Goal: Task Accomplishment & Management: Complete application form

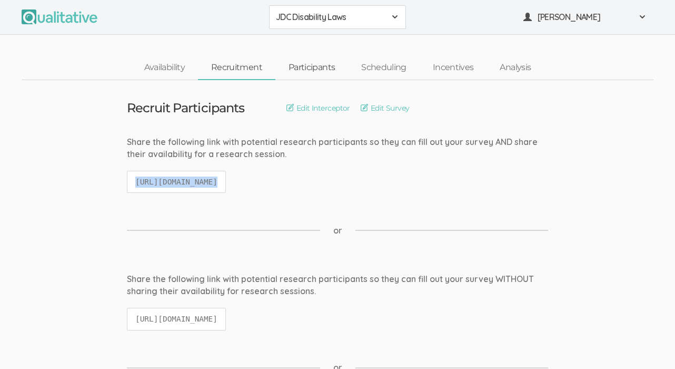
click at [319, 68] on link "Participants" at bounding box center [311, 67] width 73 height 23
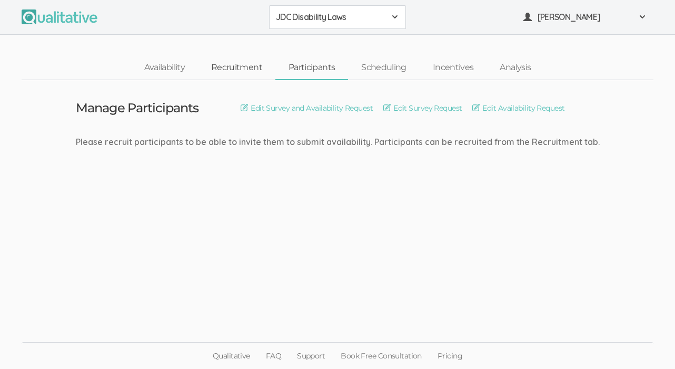
click at [235, 67] on link "Recruitment" at bounding box center [236, 67] width 77 height 23
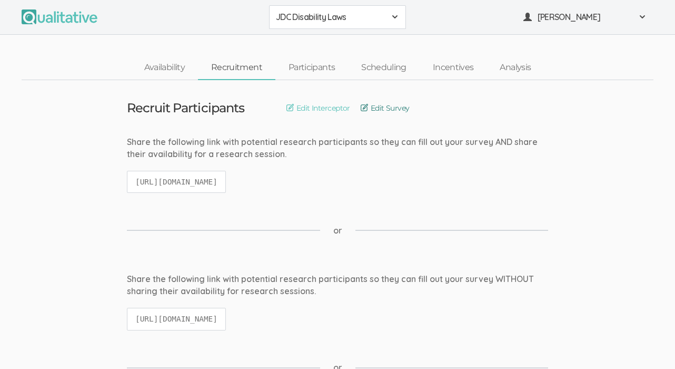
click at [377, 107] on link "Edit Survey" at bounding box center [385, 108] width 49 height 12
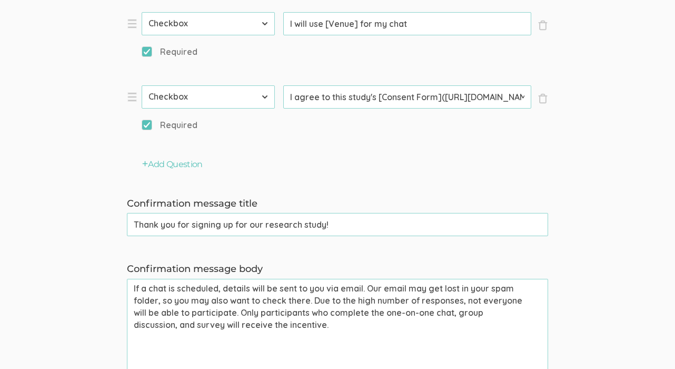
scroll to position [976, 0]
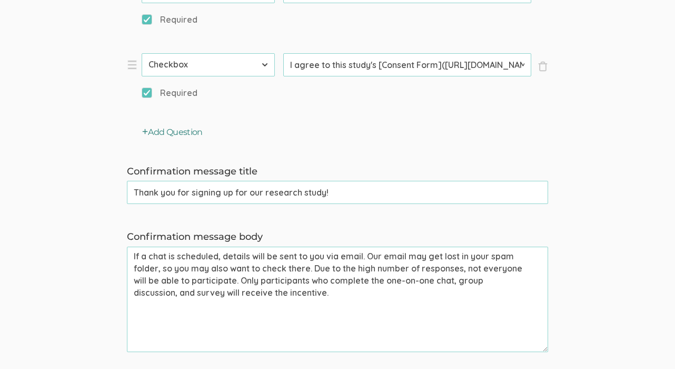
click at [169, 130] on button "Add Question" at bounding box center [172, 132] width 61 height 12
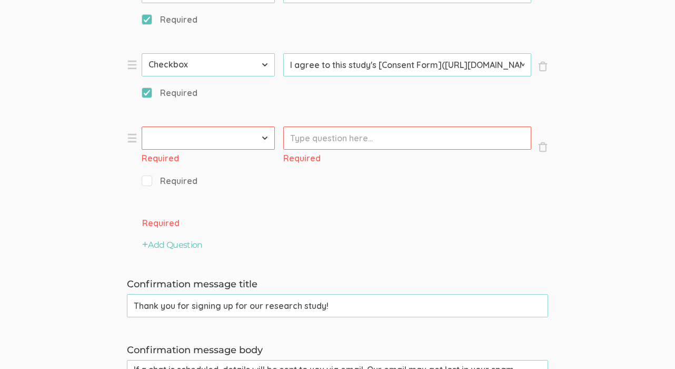
click at [194, 136] on select "First Name Last Name Email Phone Number LinkedIn Profile URL Country State Shor…" at bounding box center [208, 137] width 133 height 23
select select "10"
click at [142, 126] on select "First Name Last Name Email Phone Number LinkedIn Profile URL Country State Shor…" at bounding box center [208, 137] width 133 height 23
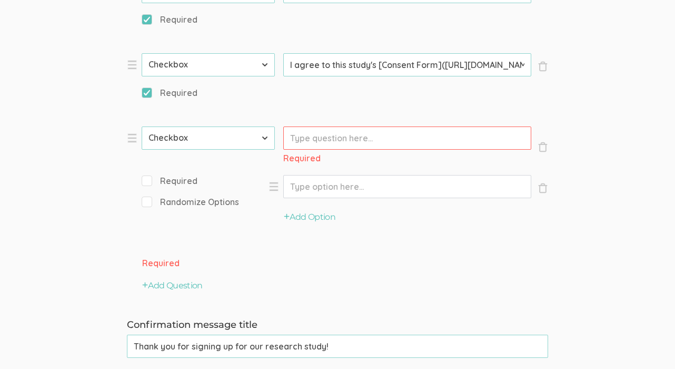
click at [314, 134] on input "Prompt" at bounding box center [407, 137] width 248 height 23
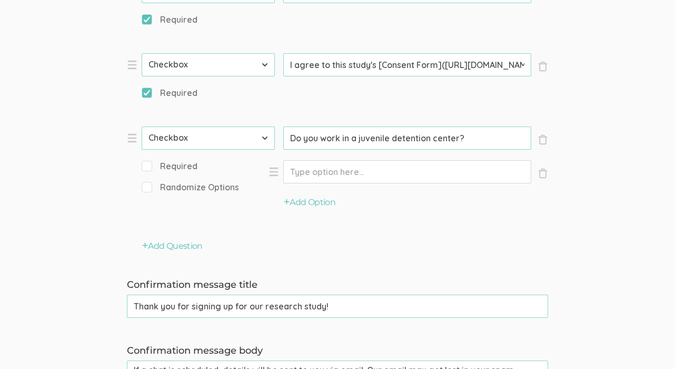
type input "Do you work in a juvenile detention center?"
click at [310, 169] on input "Option" at bounding box center [407, 171] width 248 height 23
type input "Yes"
click at [313, 201] on button "Add Option" at bounding box center [310, 202] width 52 height 12
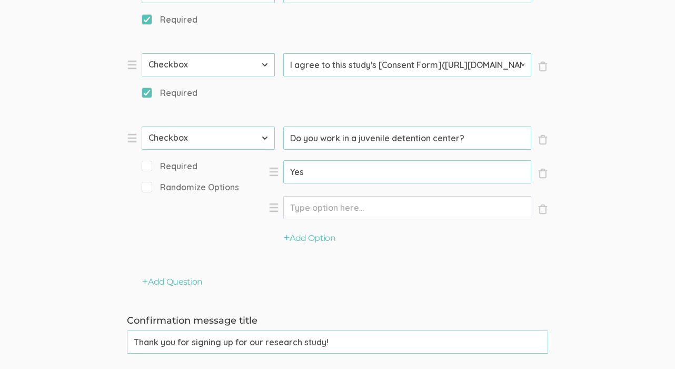
click at [313, 208] on input "Option" at bounding box center [407, 207] width 248 height 23
click at [437, 242] on div "Add Option" at bounding box center [409, 242] width 280 height 36
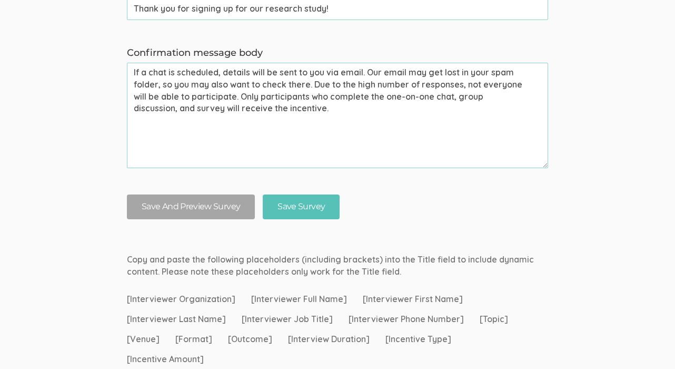
scroll to position [1321, 0]
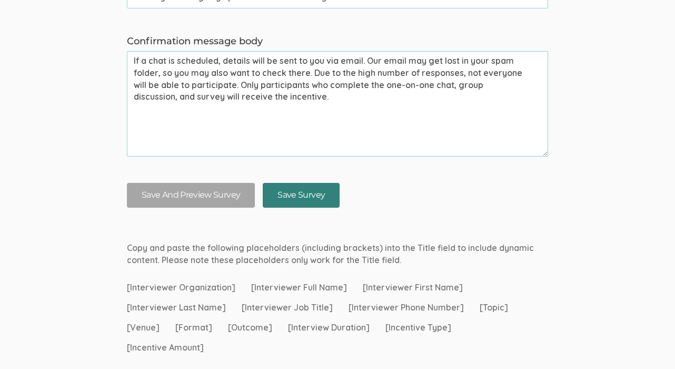
type input "No"
click at [285, 199] on input "Save Survey" at bounding box center [301, 195] width 77 height 25
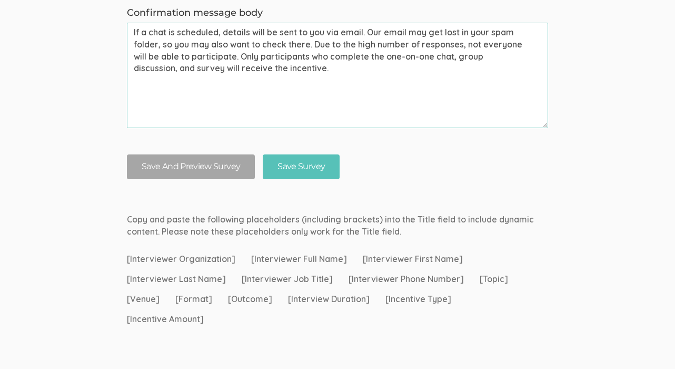
scroll to position [1365, 0]
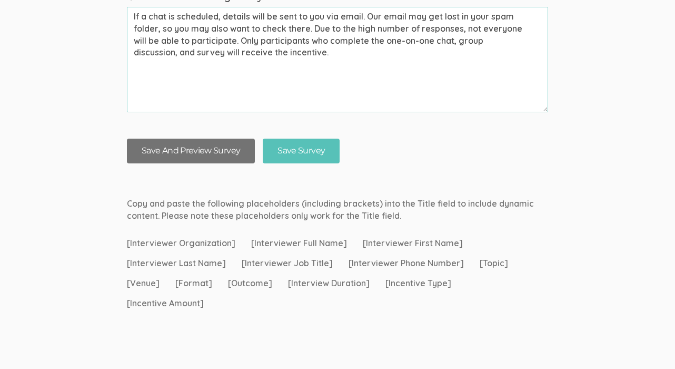
click at [204, 151] on button "Save And Preview Survey" at bounding box center [191, 151] width 128 height 25
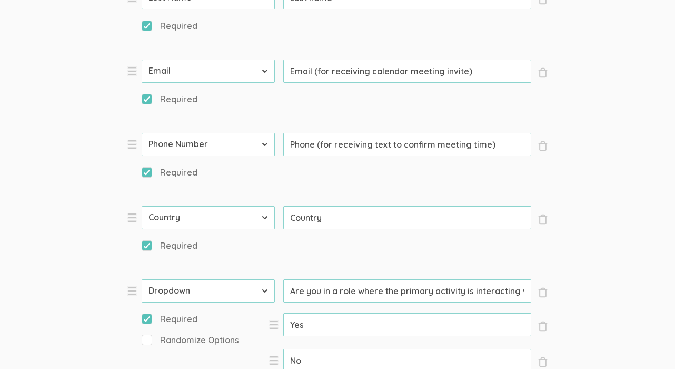
scroll to position [528, 0]
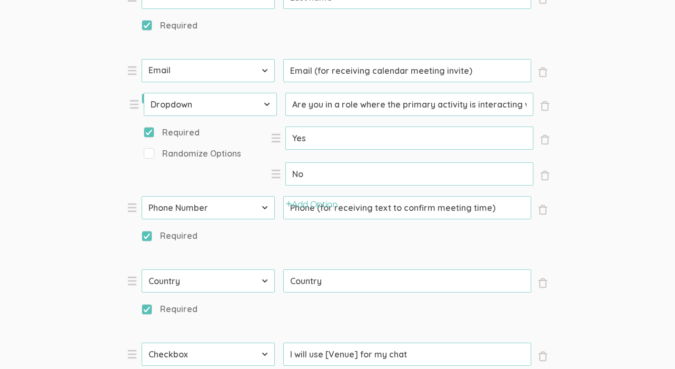
drag, startPoint x: 130, startPoint y: 291, endPoint x: 131, endPoint y: 104, distance: 186.5
select select "10"
type input "Are you in a role where the primary activity is interacting with detained/incar…"
select select "3"
type input "Phone (for receiving text to confirm meeting time)"
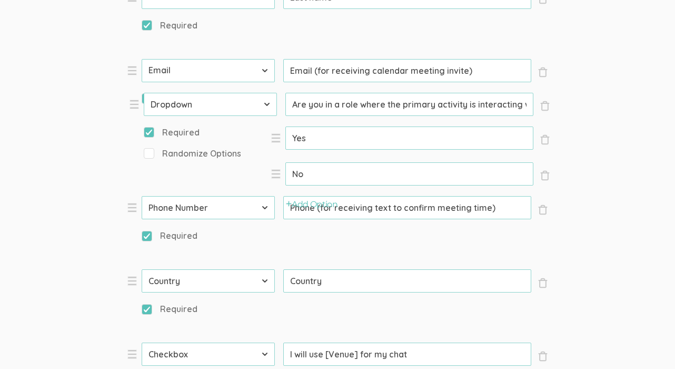
select select "5"
type input "Country"
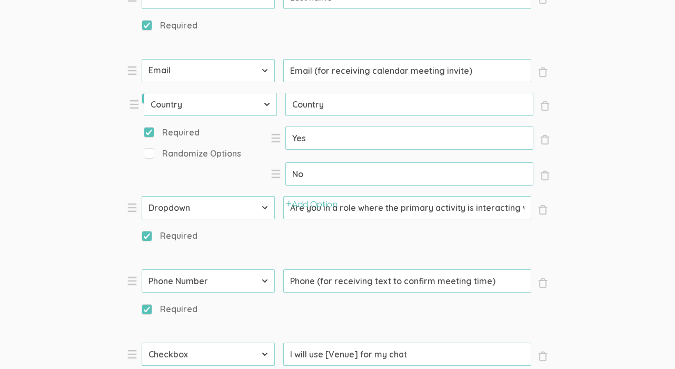
select select "10"
select select "3"
select select "5"
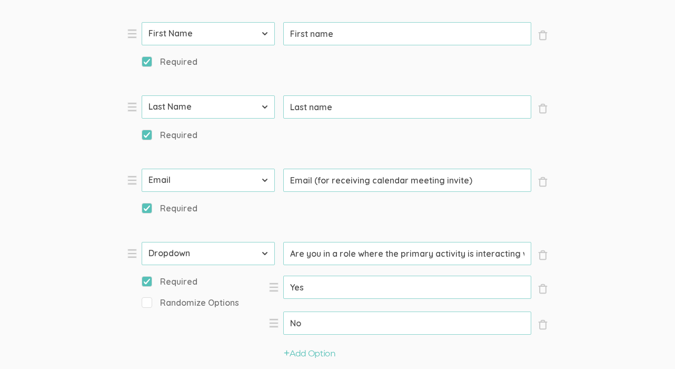
scroll to position [413, 0]
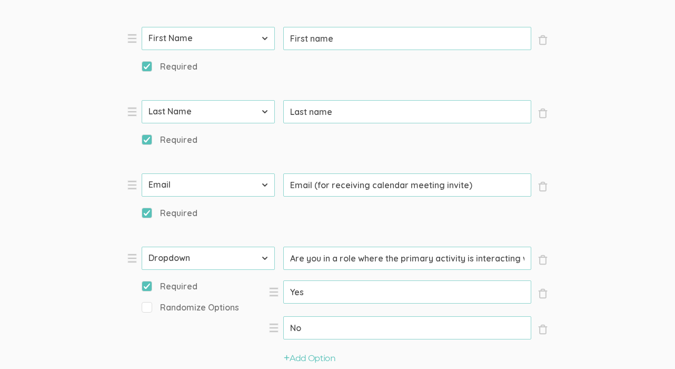
click at [132, 261] on li "× Close Type First Name Last Name Email Phone Number LinkedIn Profile URL Count…" at bounding box center [285, 313] width 316 height 134
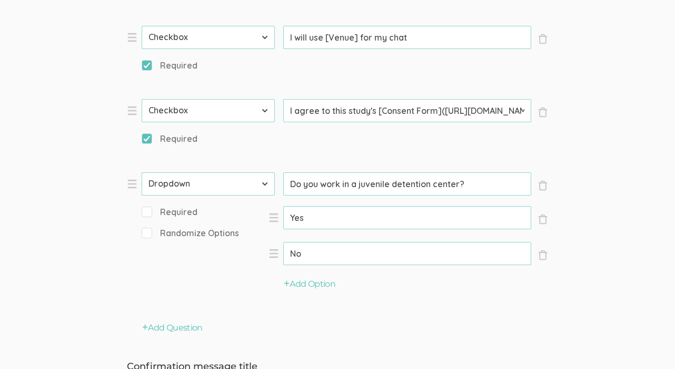
scroll to position [938, 0]
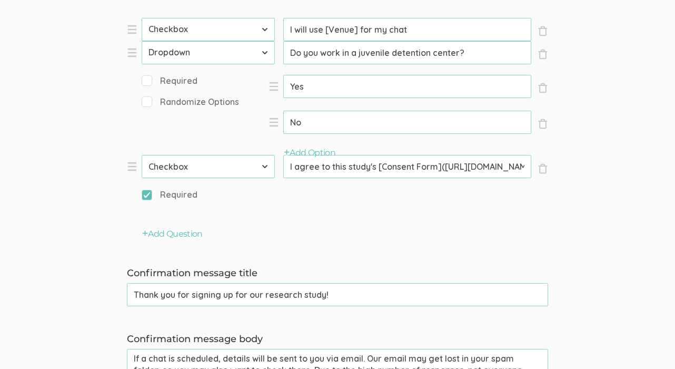
drag, startPoint x: 131, startPoint y: 175, endPoint x: 131, endPoint y: 53, distance: 122.2
select select "10"
type input "Do you work in a juvenile detention center?"
checkbox input "false"
select select "11"
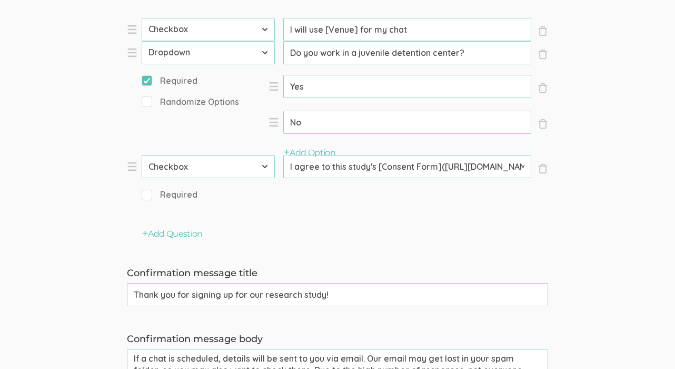
type input "I agree to this study's [Consent Form]([URL][DOMAIN_NAME])"
checkbox input "true"
select select "10"
select select "3"
select select "5"
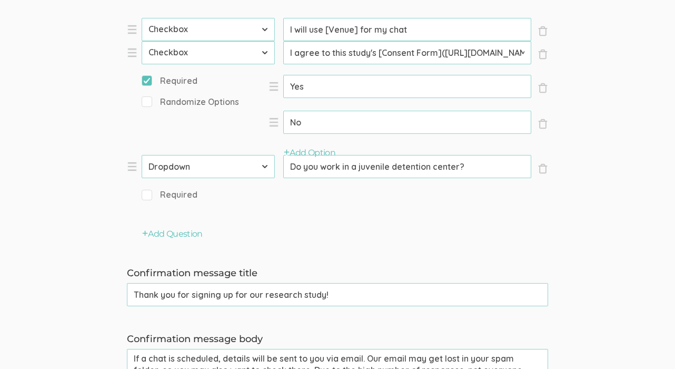
select select "10"
select select "11"
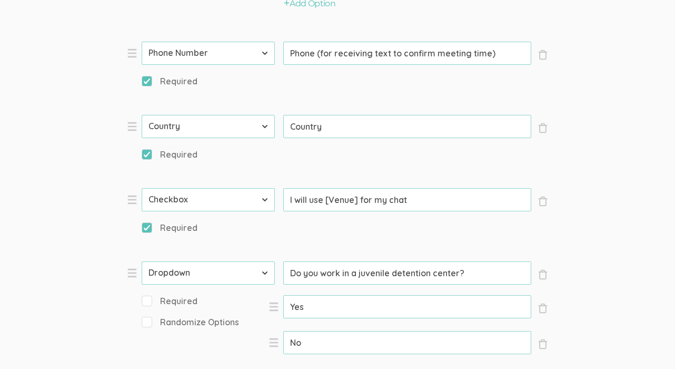
scroll to position [764, 0]
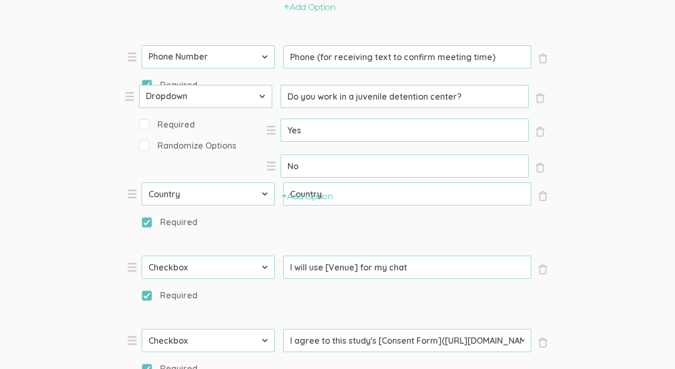
drag, startPoint x: 132, startPoint y: 276, endPoint x: 129, endPoint y: 97, distance: 179.1
select select "10"
type input "Do you work in a juvenile detention center?"
checkbox input "false"
select select "5"
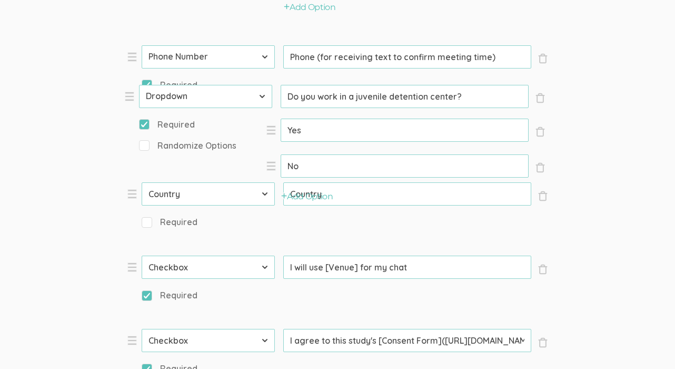
type input "Country"
select select "11"
type input "I will use [Venue] for my chat"
checkbox input "true"
select select "10"
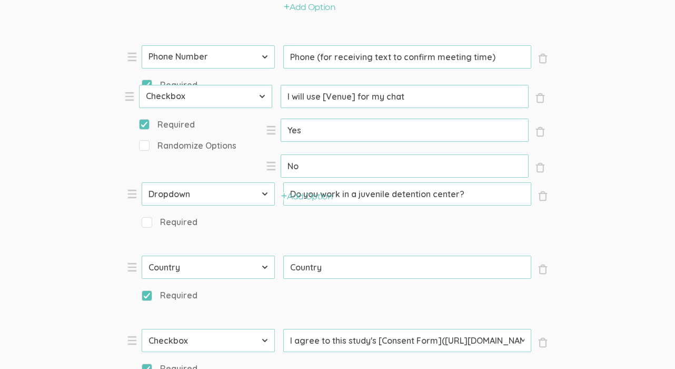
select select "3"
select select "5"
select select "11"
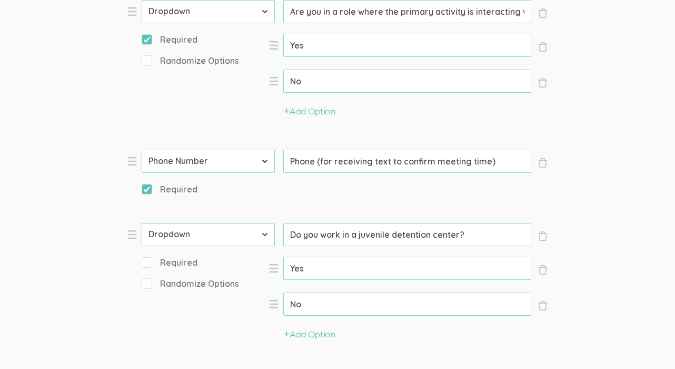
scroll to position [658, 0]
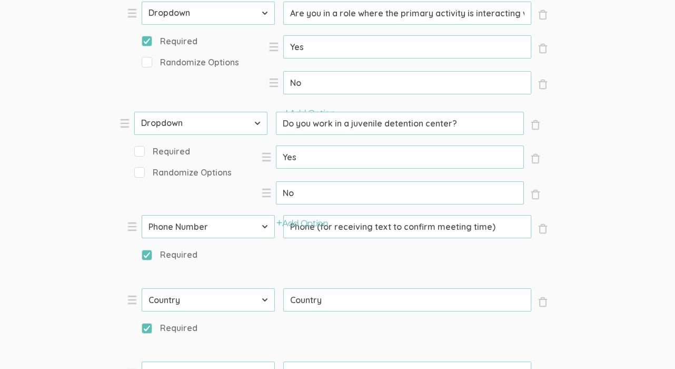
drag, startPoint x: 131, startPoint y: 241, endPoint x: 125, endPoint y: 129, distance: 112.9
select select "10"
type input "Do you work in a juvenile detention center?"
checkbox input "false"
select select "3"
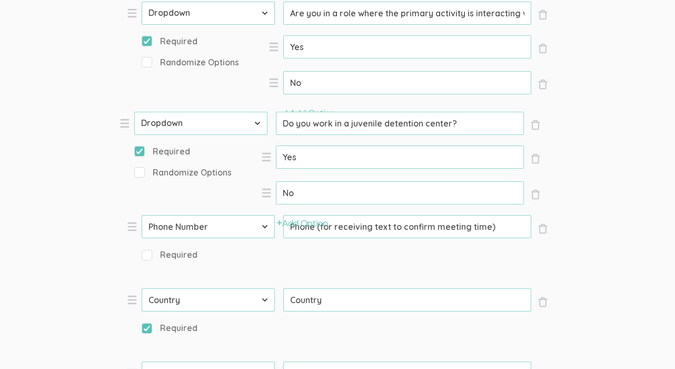
type input "Phone (for receiving text to confirm meeting time)"
checkbox input "true"
select select "10"
select select "3"
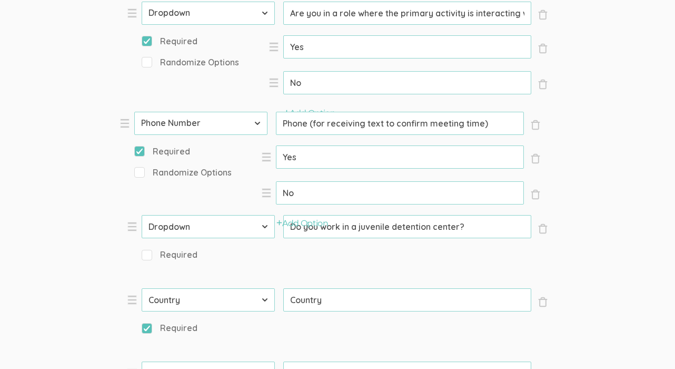
select select "5"
select select "11"
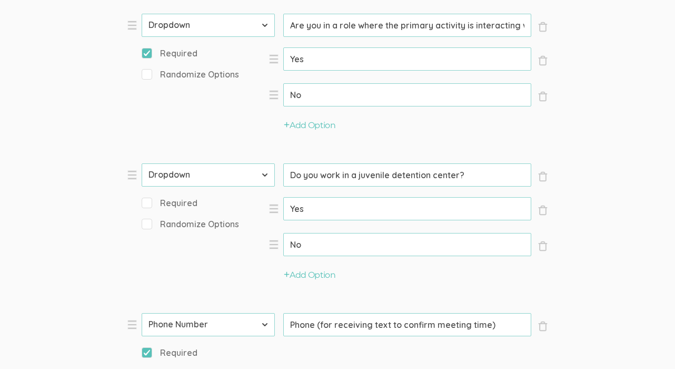
scroll to position [635, 0]
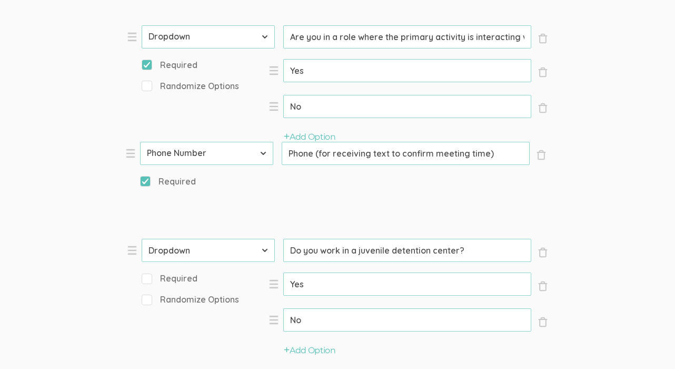
drag, startPoint x: 129, startPoint y: 337, endPoint x: 127, endPoint y: 154, distance: 182.8
select select "3"
type input "Phone (for receiving text to confirm meeting time)"
checkbox input "true"
select select "10"
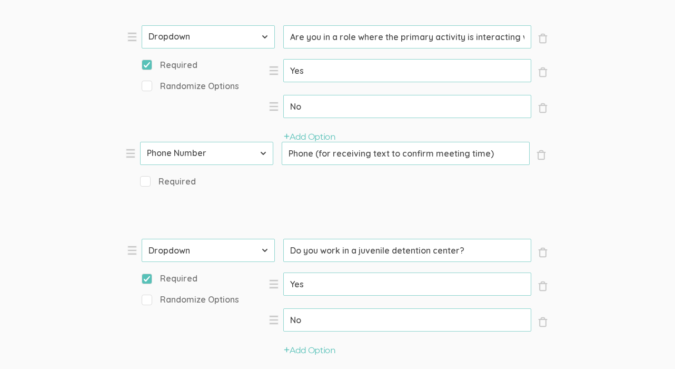
type input "Do you work in a juvenile detention center?"
checkbox input "false"
select select "10"
select select "3"
select select "5"
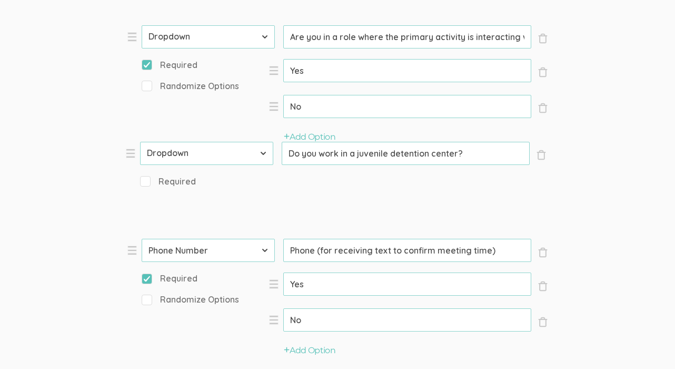
select select "11"
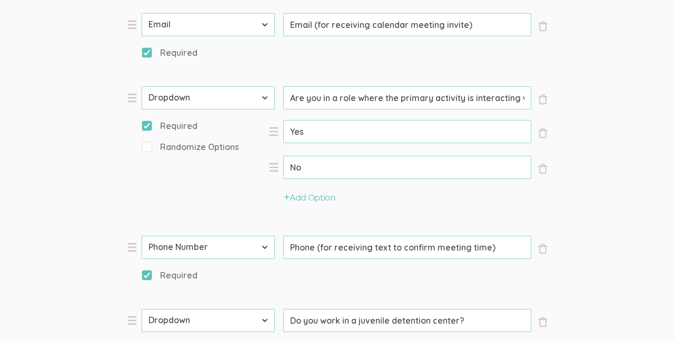
scroll to position [566, 0]
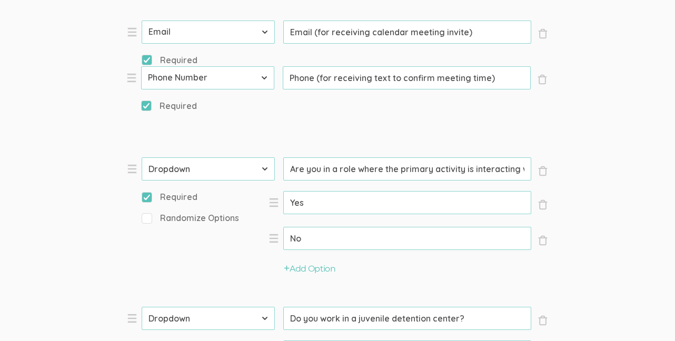
drag, startPoint x: 130, startPoint y: 261, endPoint x: 130, endPoint y: 85, distance: 175.9
select select "3"
type input "Phone (for receiving text to confirm meeting time)"
select select "10"
type input "Are you in a role where the primary activity is interacting with detained/incar…"
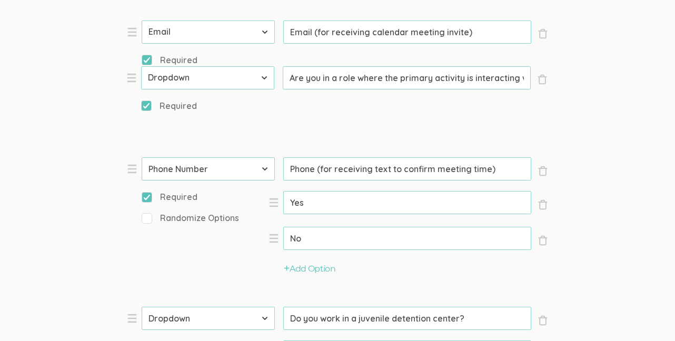
select select "10"
select select "5"
select select "11"
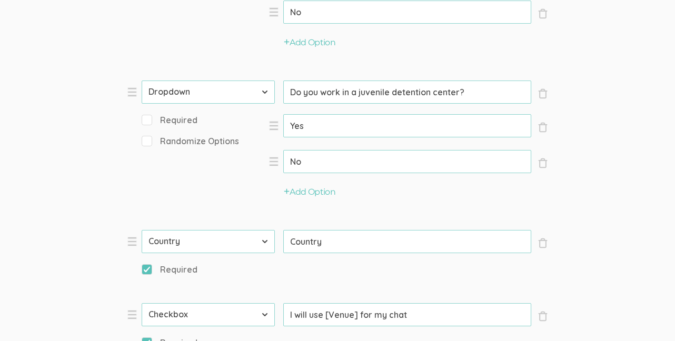
scroll to position [804, 0]
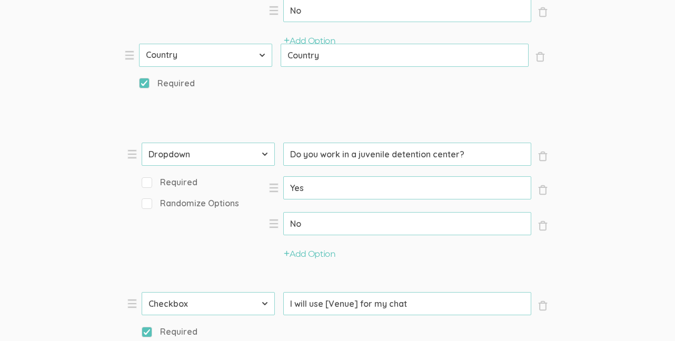
drag, startPoint x: 129, startPoint y: 238, endPoint x: 126, endPoint y: 55, distance: 183.3
select select "5"
type input "Country"
checkbox input "true"
select select "10"
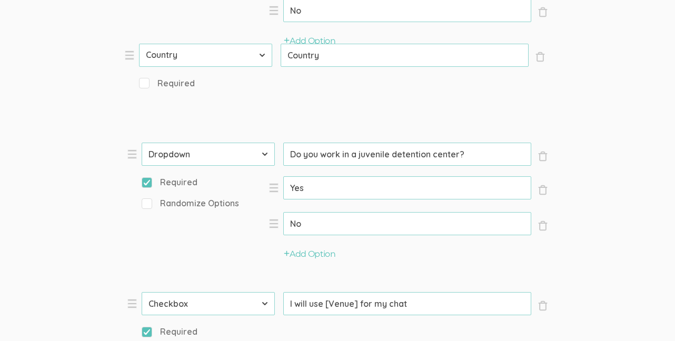
type input "Do you work in a juvenile detention center?"
checkbox input "false"
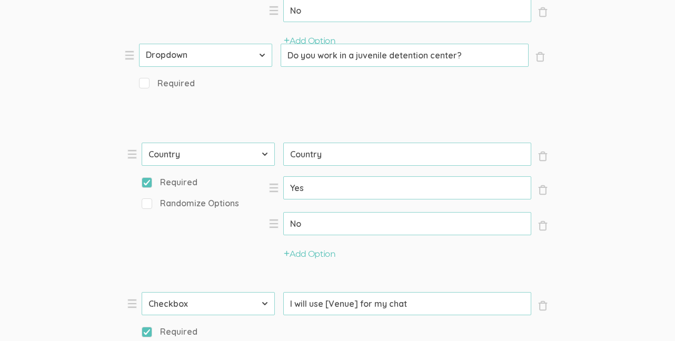
select select "10"
select select "5"
select select "10"
select select "11"
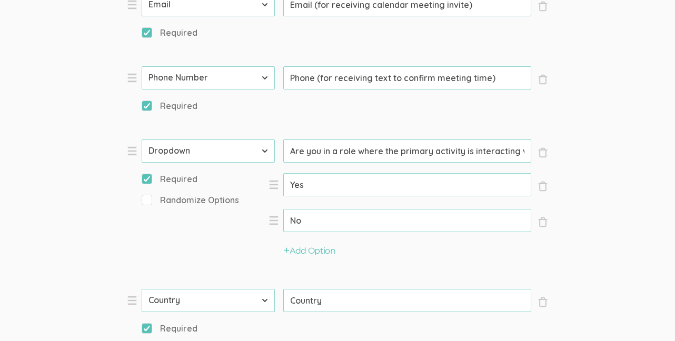
scroll to position [591, 0]
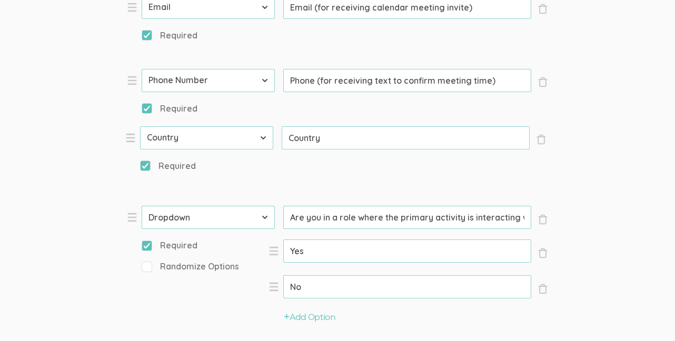
drag, startPoint x: 133, startPoint y: 307, endPoint x: 132, endPoint y: 141, distance: 165.4
select select "5"
type input "Country"
select select "10"
type input "Are you in a role where the primary activity is interacting with detained/incar…"
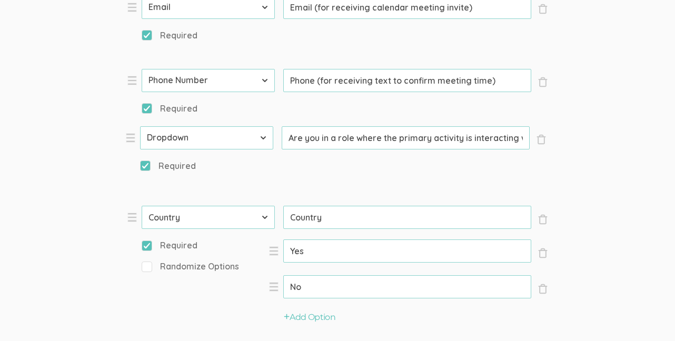
select select "10"
select select "11"
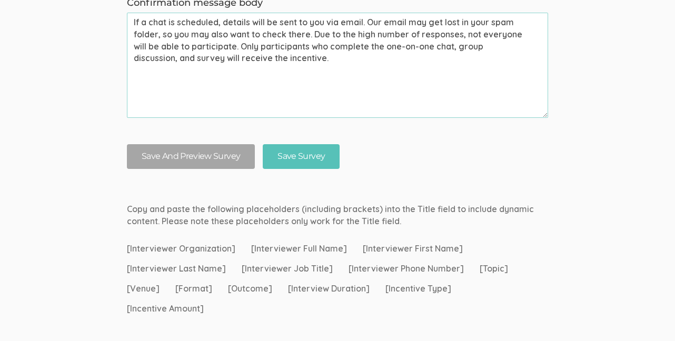
scroll to position [1372, 0]
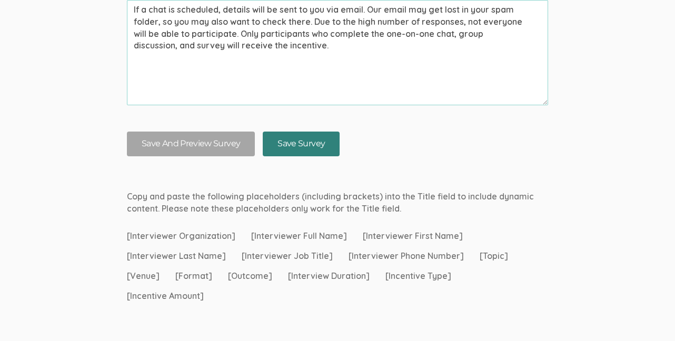
click at [283, 147] on input "Save Survey" at bounding box center [301, 144] width 77 height 25
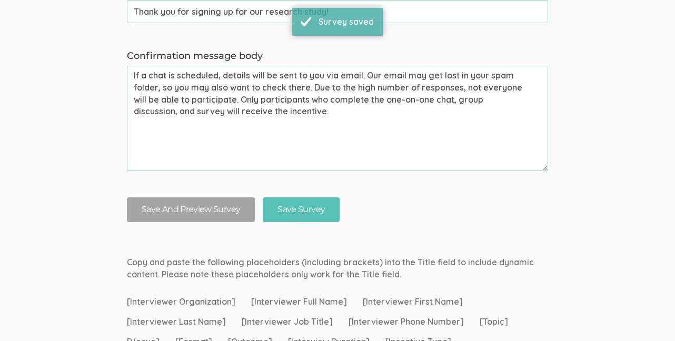
scroll to position [1375, 0]
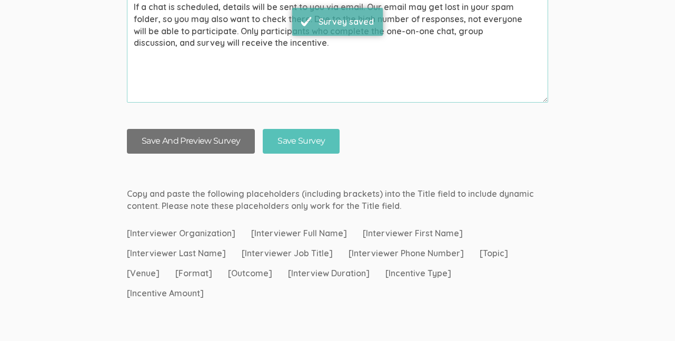
click at [176, 140] on button "Save And Preview Survey" at bounding box center [191, 141] width 128 height 25
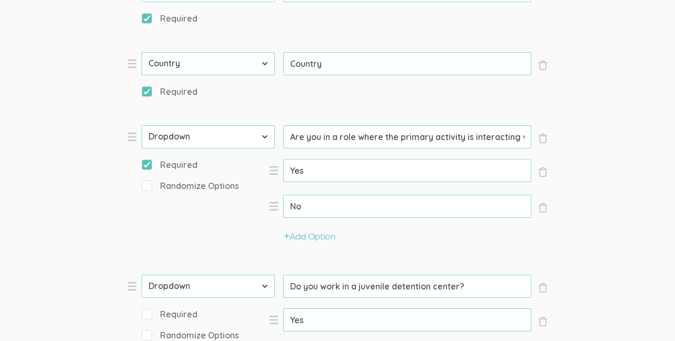
scroll to position [680, 0]
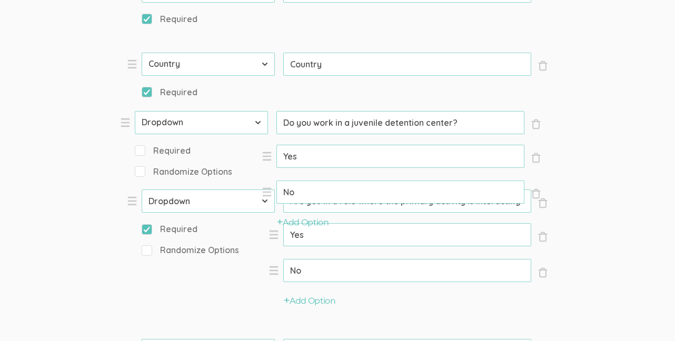
drag, startPoint x: 130, startPoint y: 286, endPoint x: 125, endPoint y: 123, distance: 162.8
type input "Do you work in a juvenile detention center?"
checkbox input "false"
type input "Are you in a role where the primary activity is interacting with detained/incar…"
checkbox input "true"
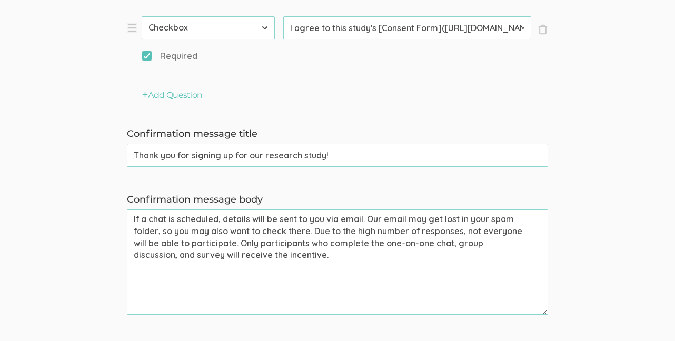
scroll to position [1220, 0]
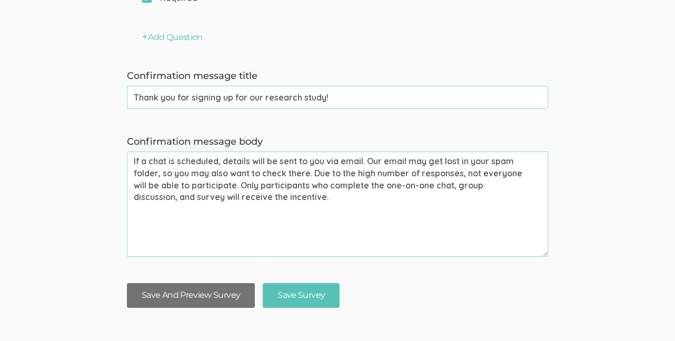
click at [191, 296] on button "Save And Preview Survey" at bounding box center [191, 295] width 128 height 25
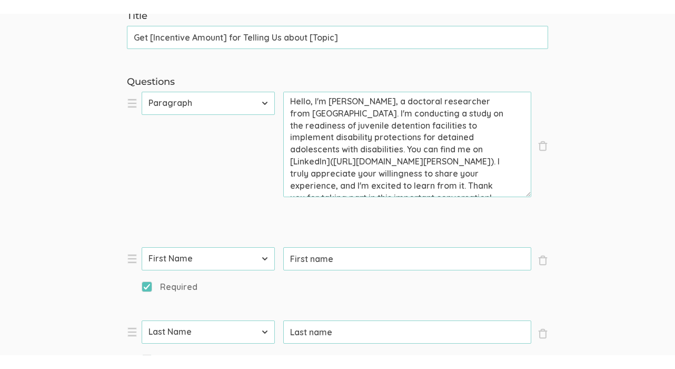
scroll to position [0, 0]
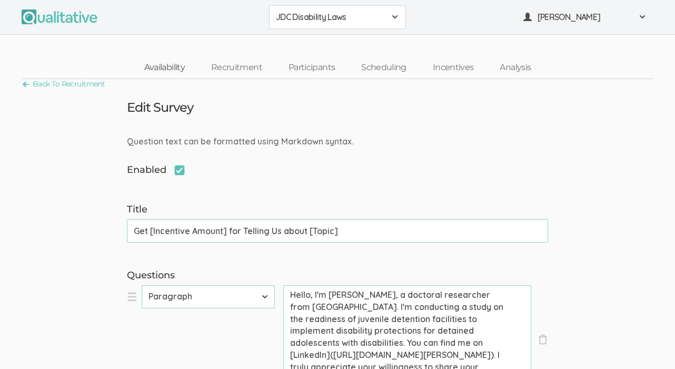
click at [178, 62] on link "Availability" at bounding box center [164, 67] width 67 height 23
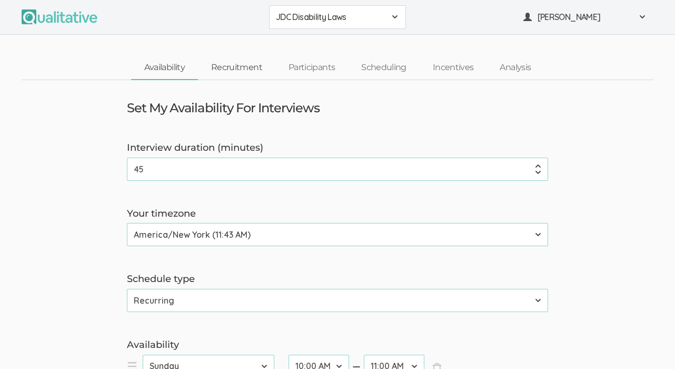
click at [238, 64] on link "Recruitment" at bounding box center [236, 67] width 77 height 23
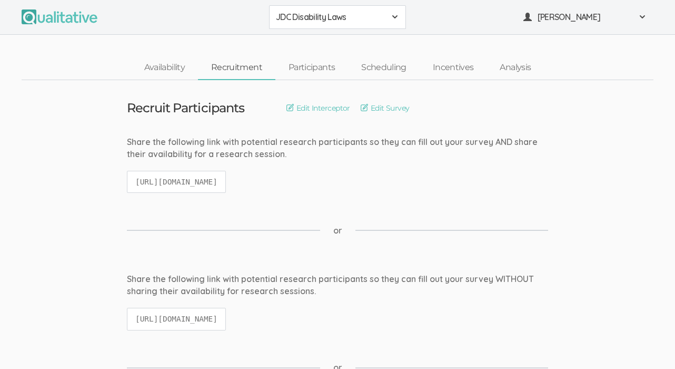
click at [226, 185] on code "[URL][DOMAIN_NAME]" at bounding box center [176, 182] width 99 height 23
click at [226, 180] on code "[URL][DOMAIN_NAME]" at bounding box center [176, 182] width 99 height 23
copy ui-view "[URL][DOMAIN_NAME]"
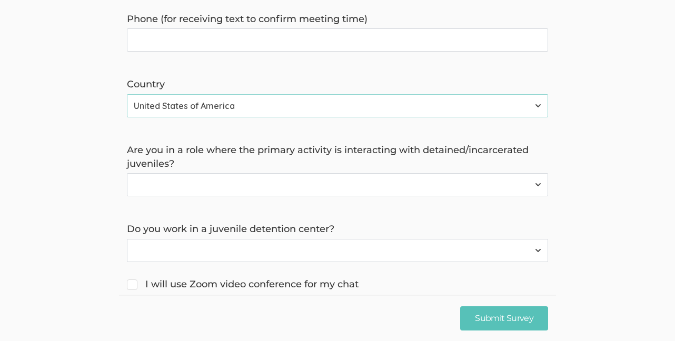
scroll to position [387, 0]
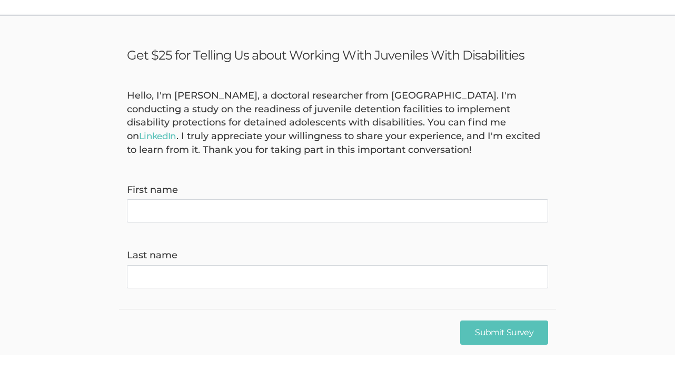
scroll to position [12, 0]
